Goal: Task Accomplishment & Management: Use online tool/utility

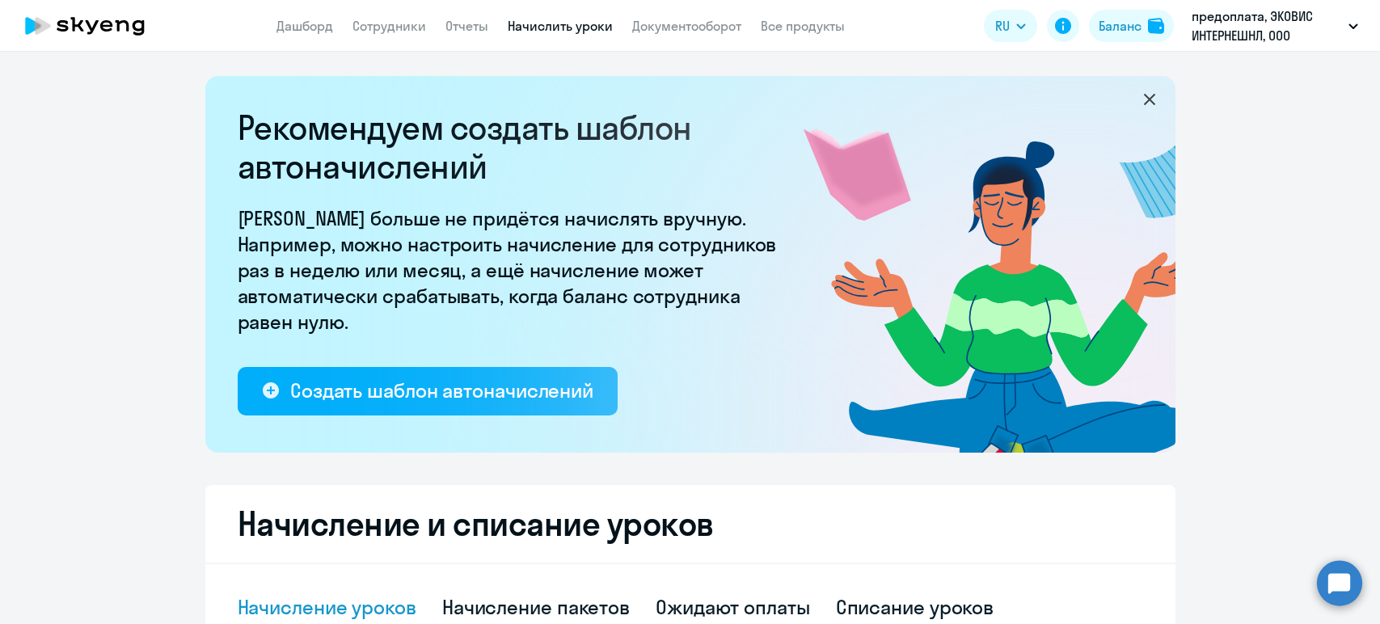
select select "10"
click at [387, 34] on link "Сотрудники" at bounding box center [390, 26] width 74 height 16
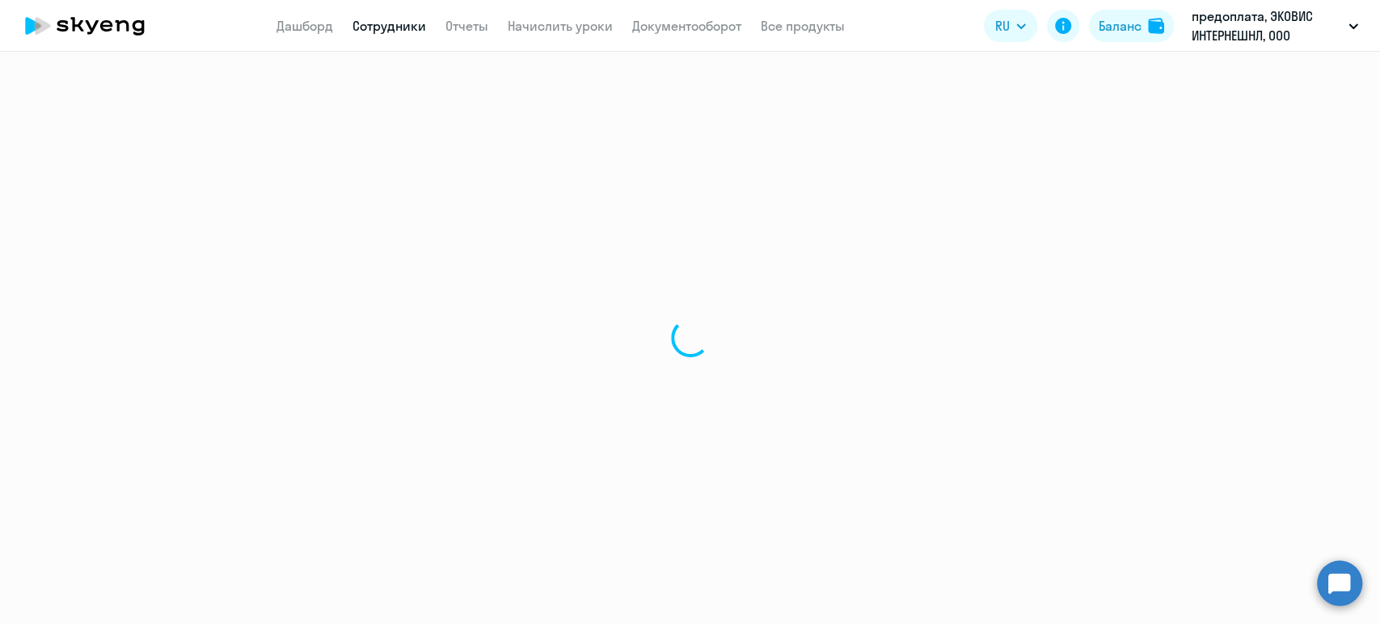
select select "30"
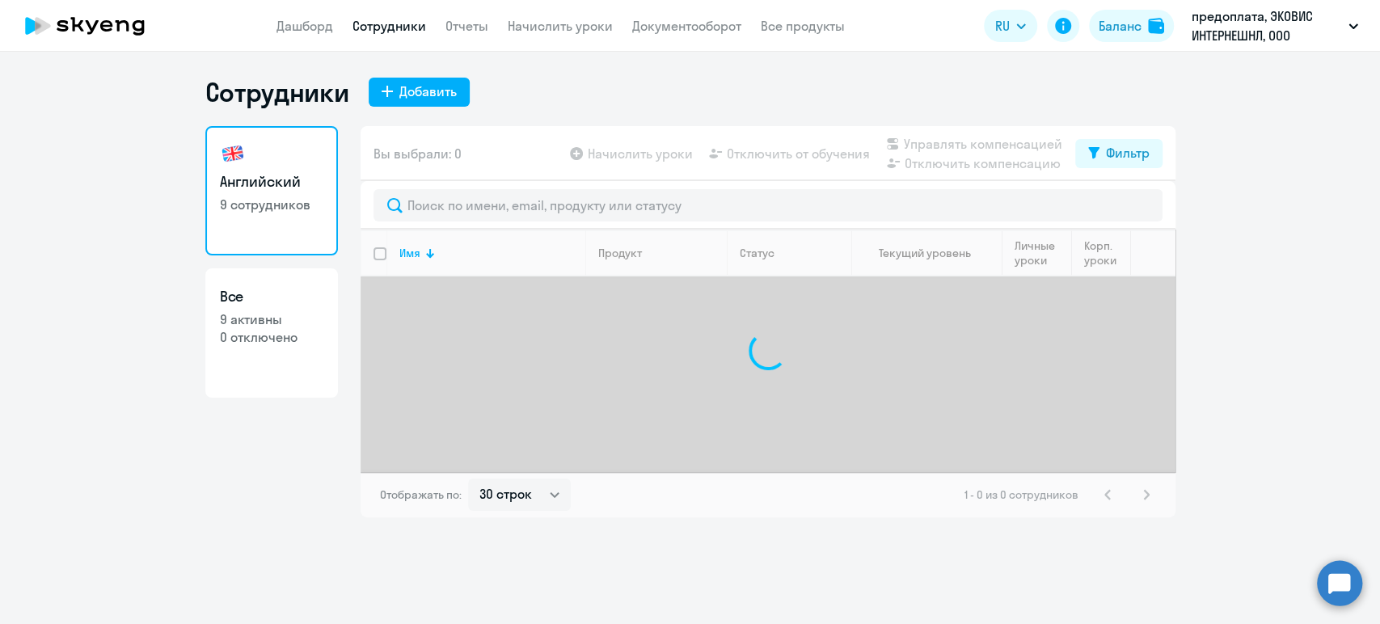
click at [488, 26] on nav "Дашборд Сотрудники Отчеты Начислить уроки Документооборот Все продукты" at bounding box center [561, 26] width 569 height 20
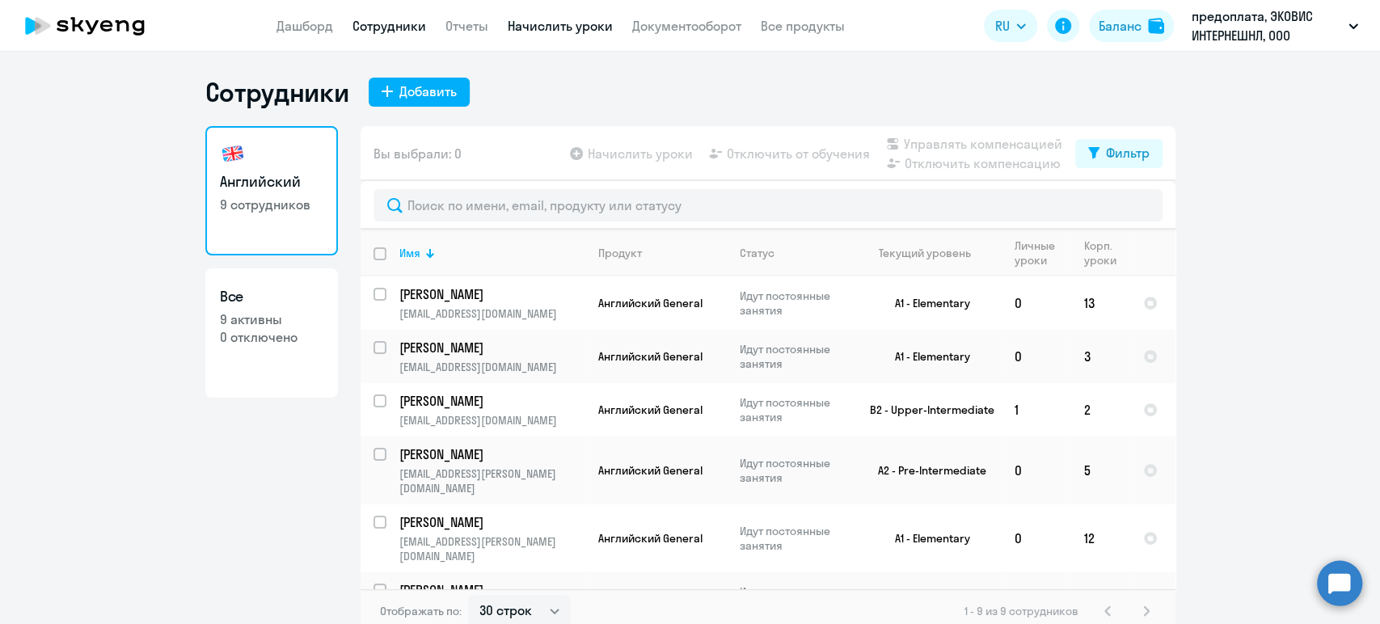
click at [543, 23] on link "Начислить уроки" at bounding box center [560, 26] width 105 height 16
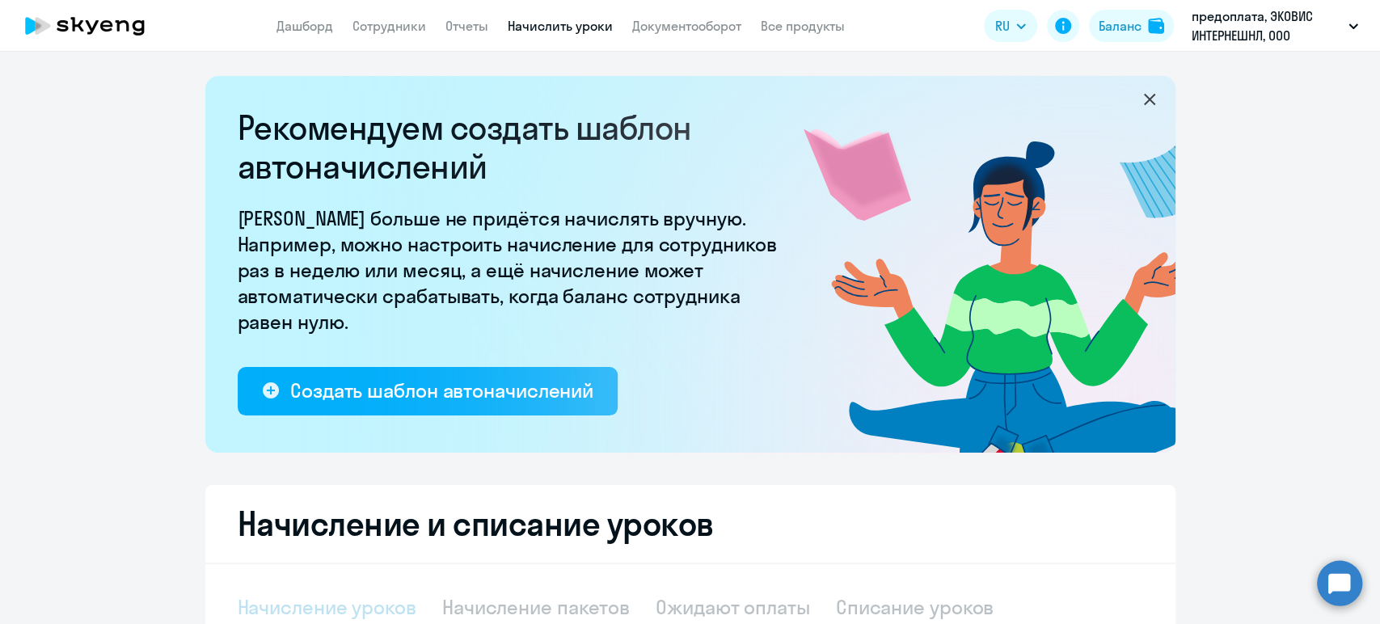
select select "10"
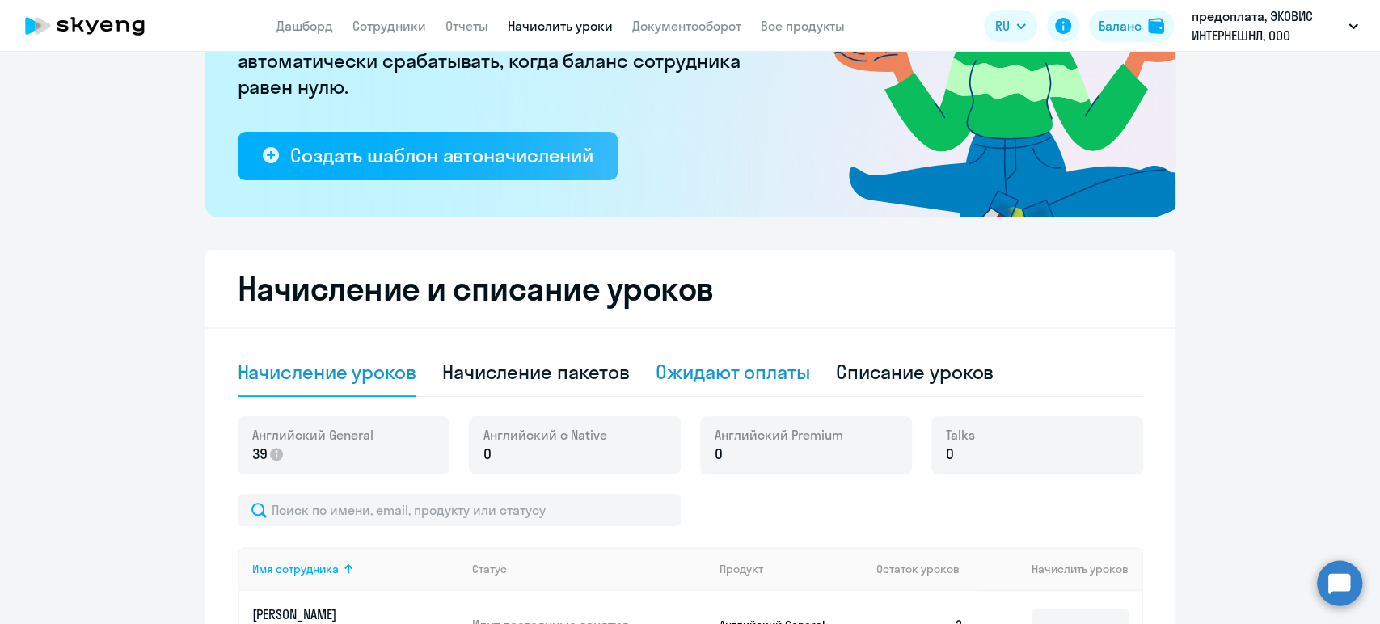
scroll to position [359, 0]
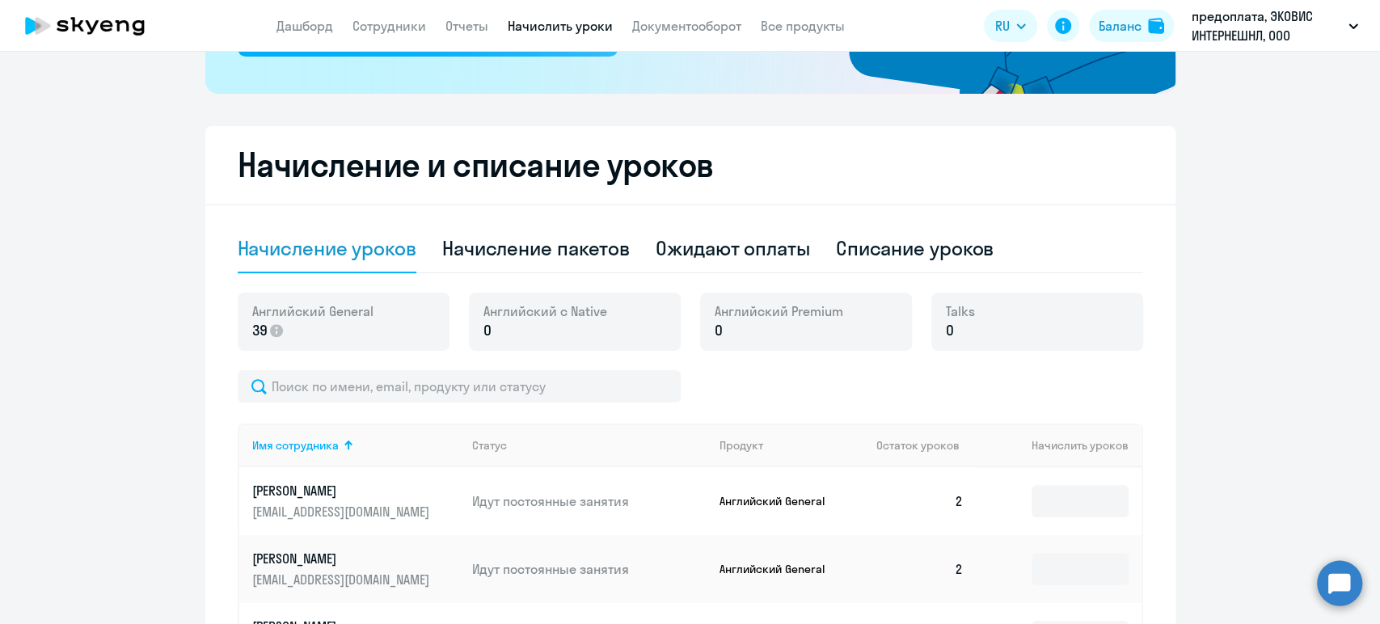
click at [344, 259] on div "Начисление уроков" at bounding box center [327, 248] width 179 height 26
click at [509, 255] on div "Начисление пакетов" at bounding box center [536, 248] width 188 height 26
select select "10"
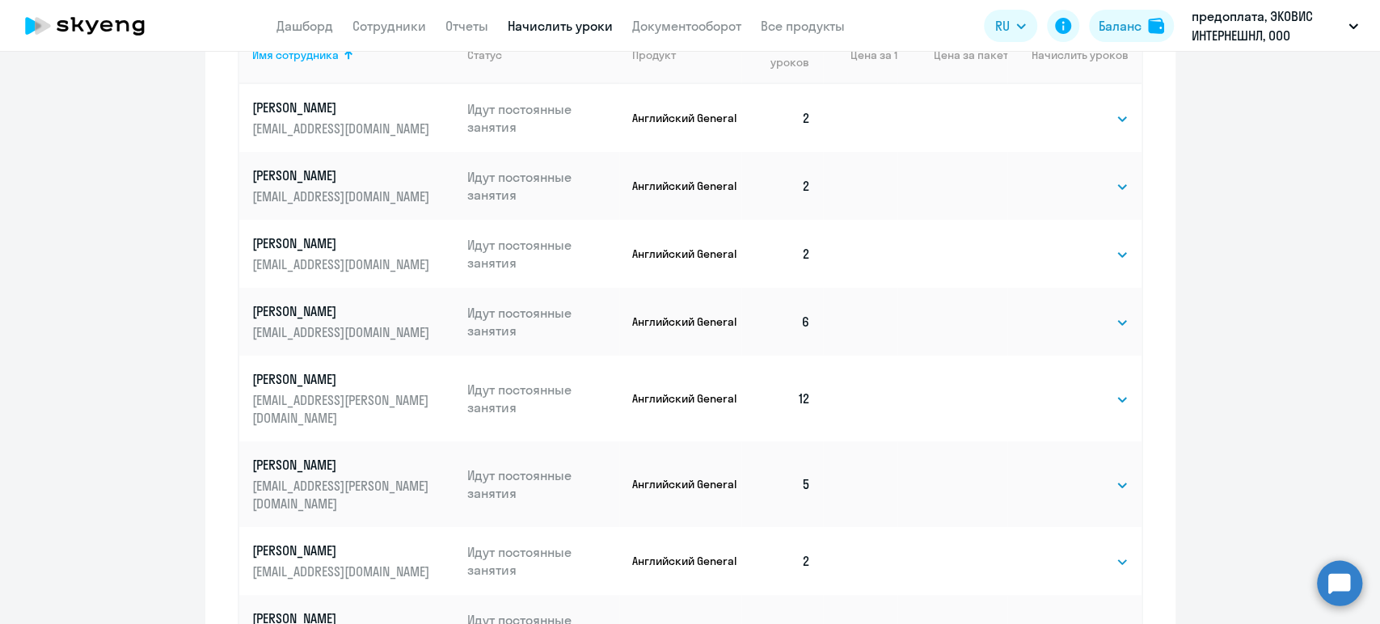
scroll to position [449, 0]
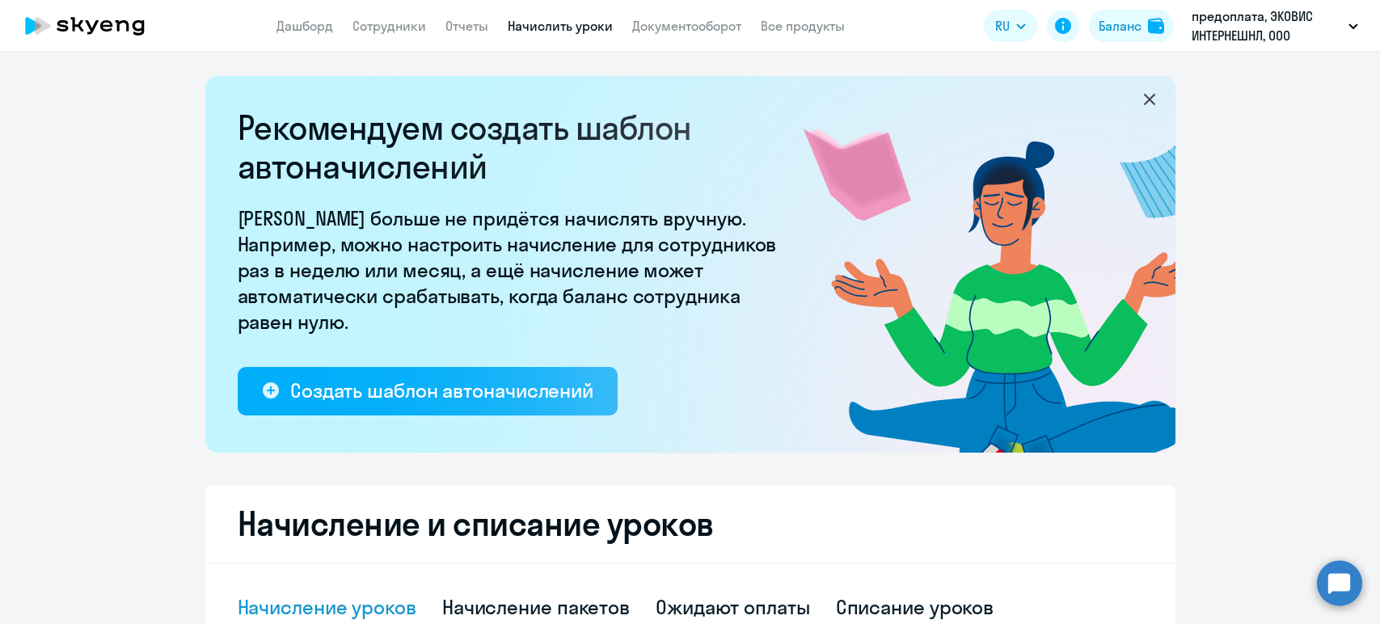
select select "10"
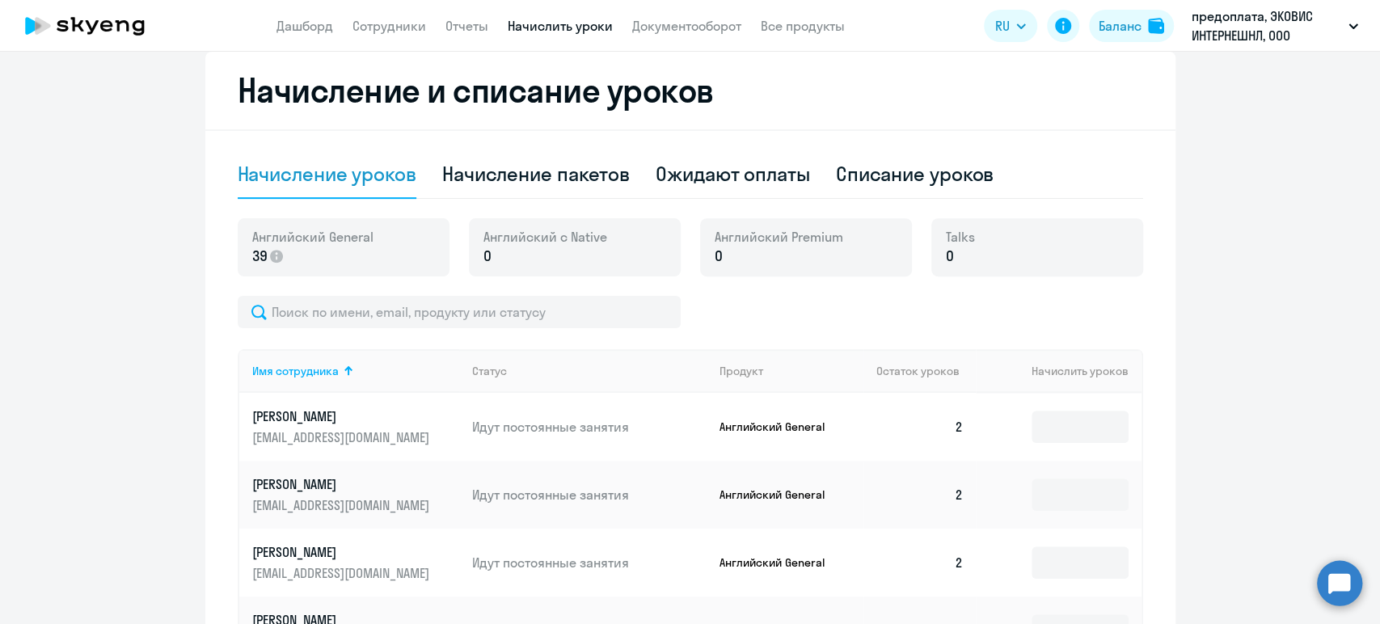
scroll to position [539, 0]
